Goal: Task Accomplishment & Management: Manage account settings

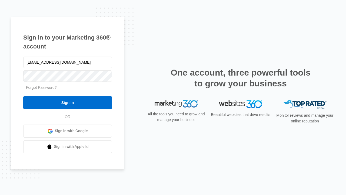
type input "[EMAIL_ADDRESS][DOMAIN_NAME]"
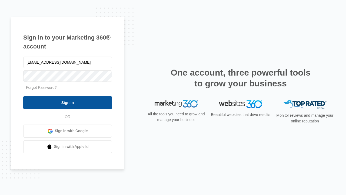
click at [68, 102] on input "Sign In" at bounding box center [67, 102] width 89 height 13
